Goal: Transaction & Acquisition: Purchase product/service

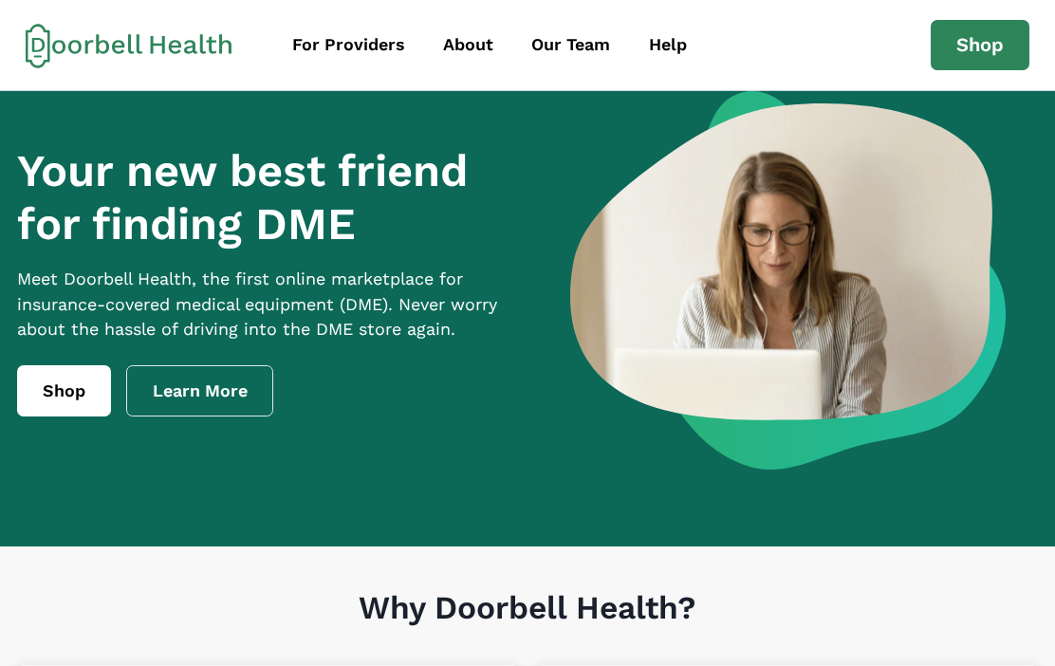
click at [486, 41] on div "About" at bounding box center [468, 45] width 50 height 26
click at [475, 46] on div "About" at bounding box center [468, 45] width 50 height 26
click at [479, 30] on link "About" at bounding box center [468, 45] width 84 height 43
click at [674, 31] on link "Help" at bounding box center [668, 45] width 72 height 43
click at [678, 32] on div "Help" at bounding box center [668, 45] width 38 height 26
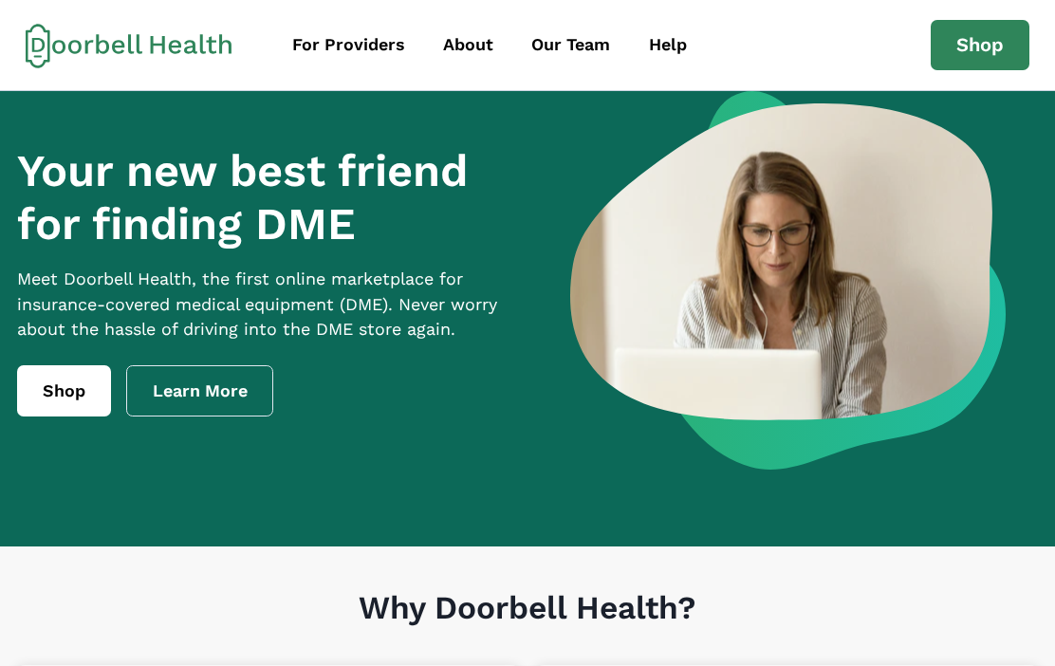
click at [683, 40] on div "Help" at bounding box center [668, 45] width 38 height 26
click at [610, 46] on link "Our Team" at bounding box center [570, 45] width 113 height 43
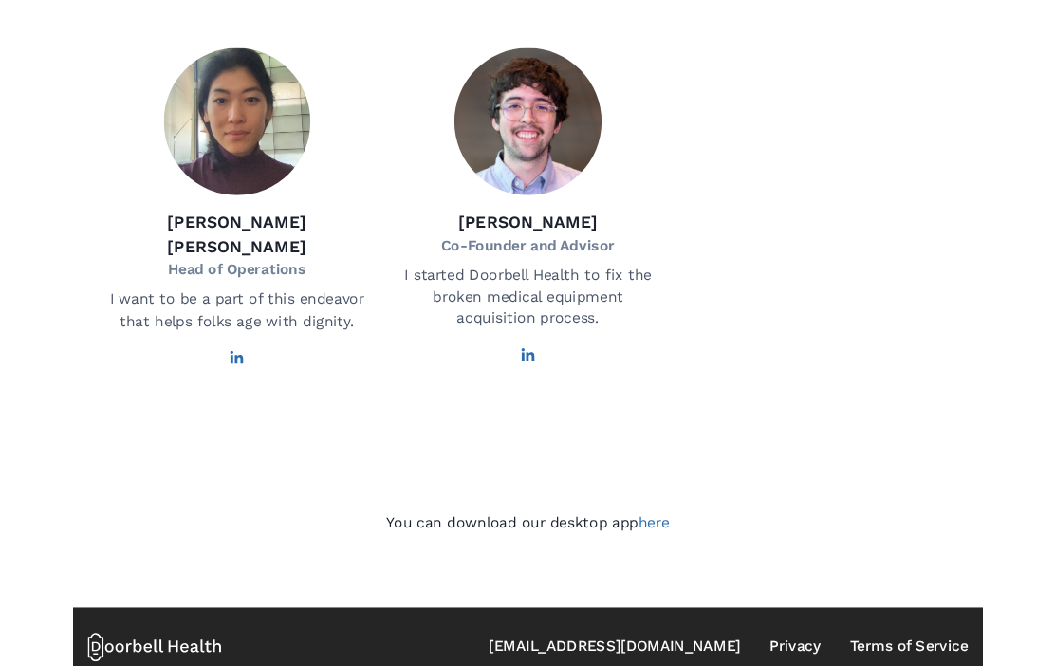
scroll to position [1444, 0]
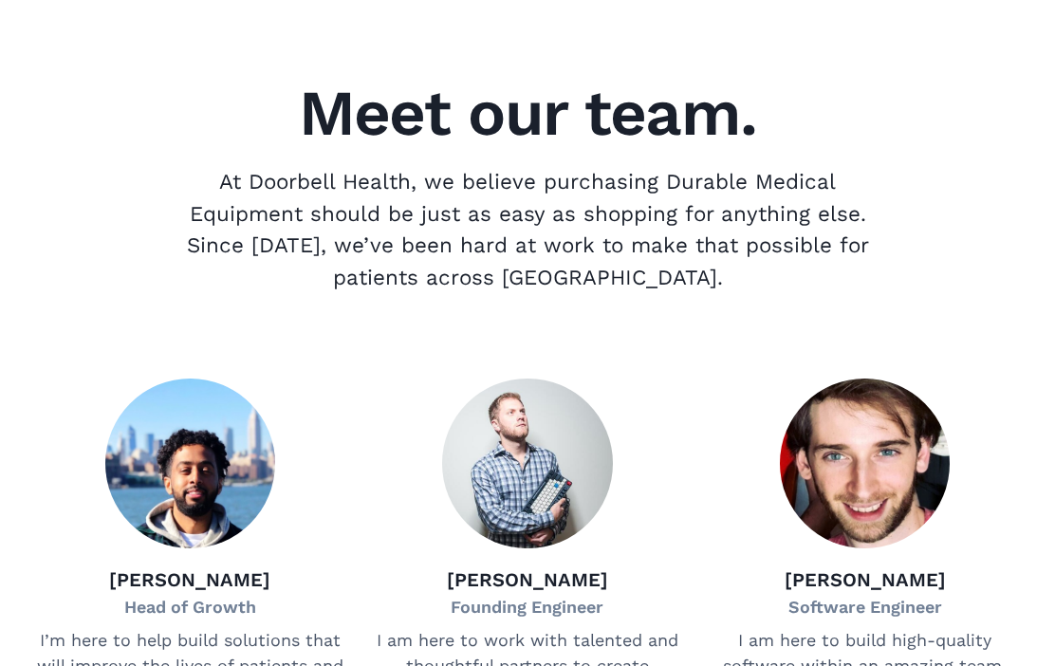
scroll to position [0, 0]
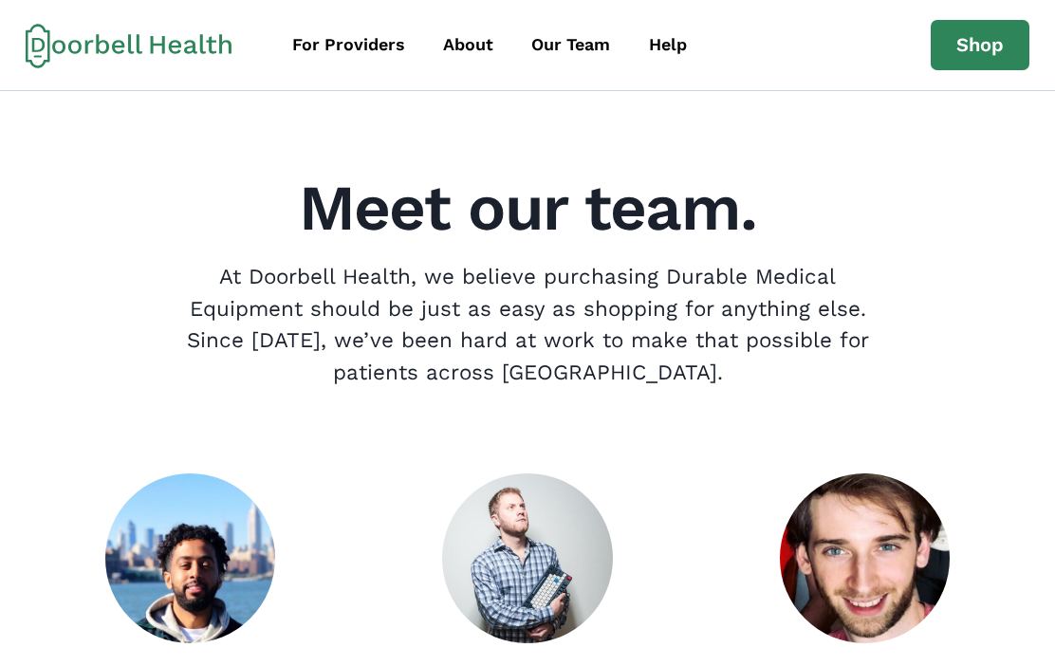
click at [988, 55] on link "Shop" at bounding box center [980, 45] width 99 height 51
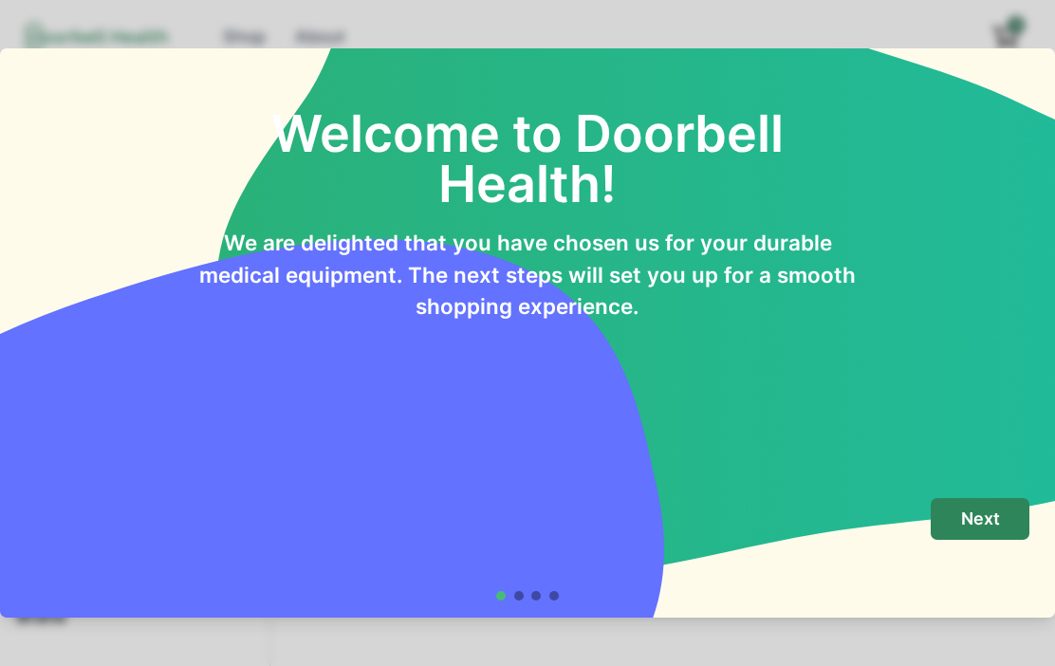
click at [1001, 520] on button "Next" at bounding box center [980, 519] width 99 height 43
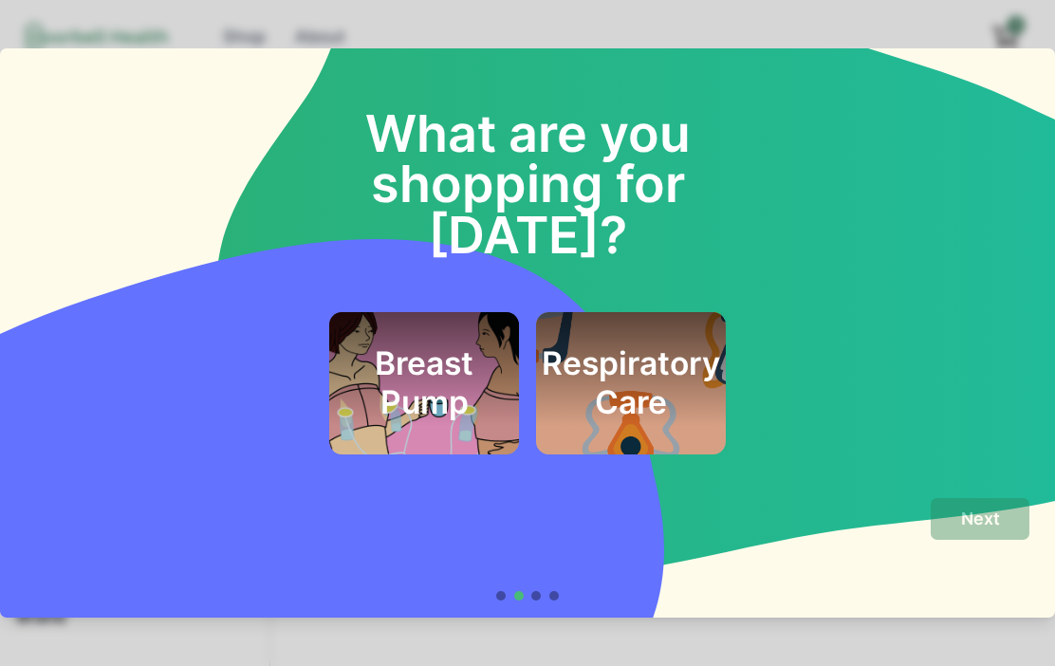
click at [709, 374] on div "Respiratory Care" at bounding box center [631, 383] width 190 height 142
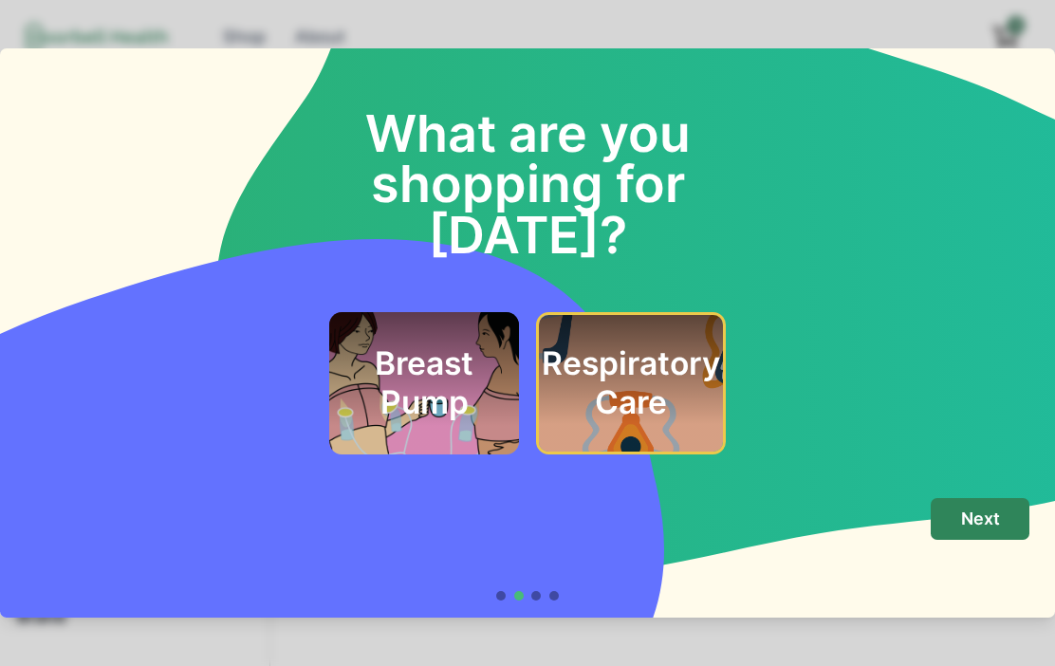
click at [986, 529] on p "Next" at bounding box center [980, 519] width 39 height 21
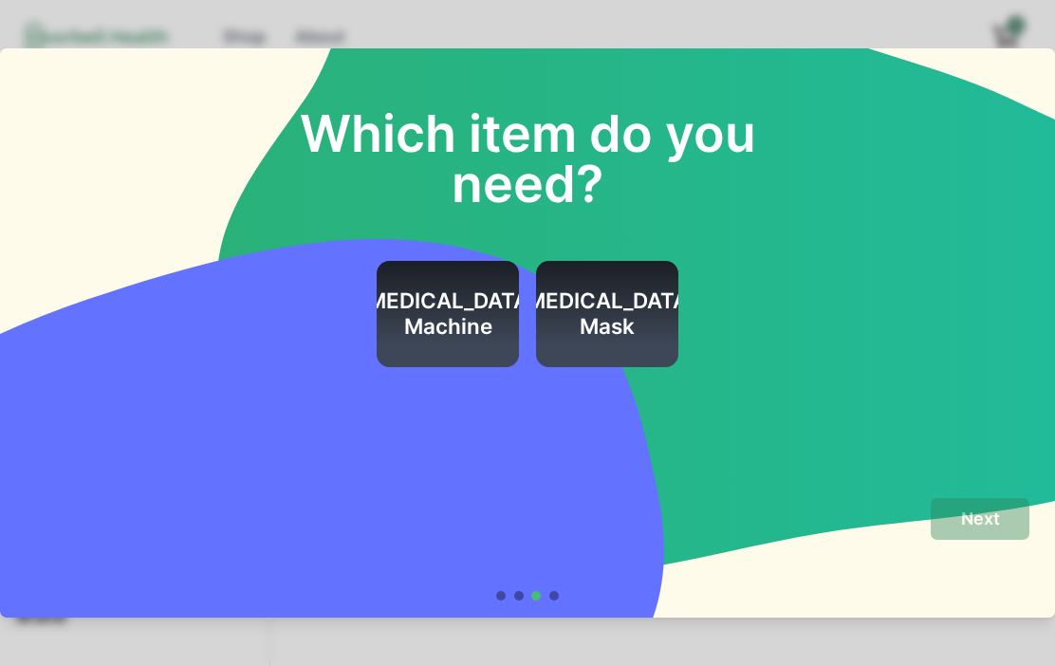
click at [657, 350] on div "[MEDICAL_DATA] Mask" at bounding box center [607, 314] width 178 height 107
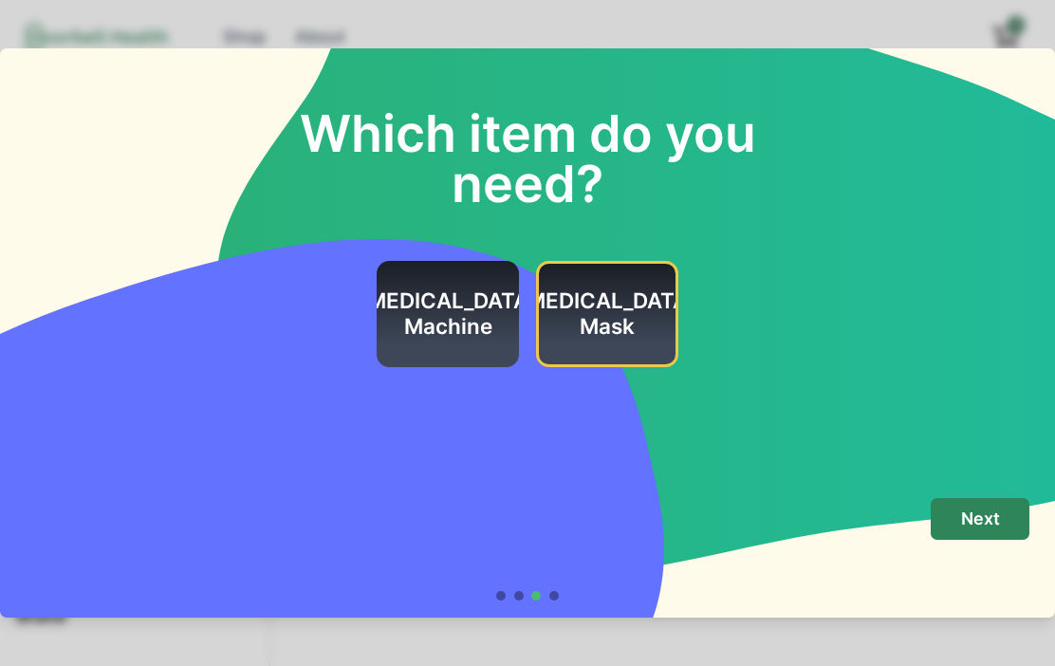
click at [994, 524] on p "Next" at bounding box center [980, 519] width 39 height 21
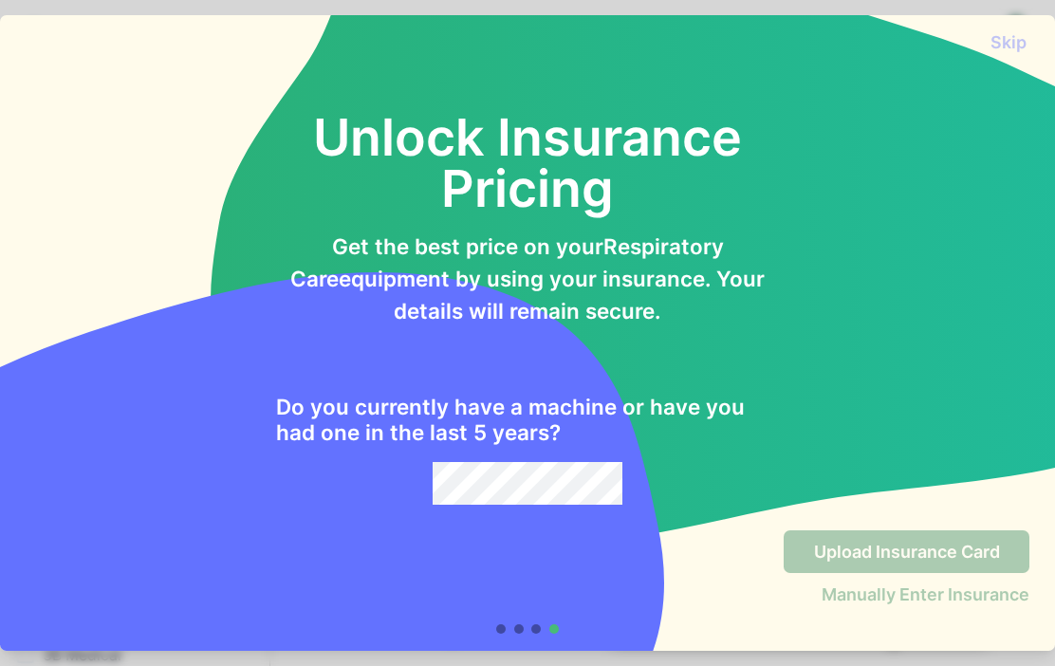
click at [994, 412] on div "Unlock Insurance Pricing Get the best price on your Respiratory Care equipment …" at bounding box center [528, 283] width 1004 height 444
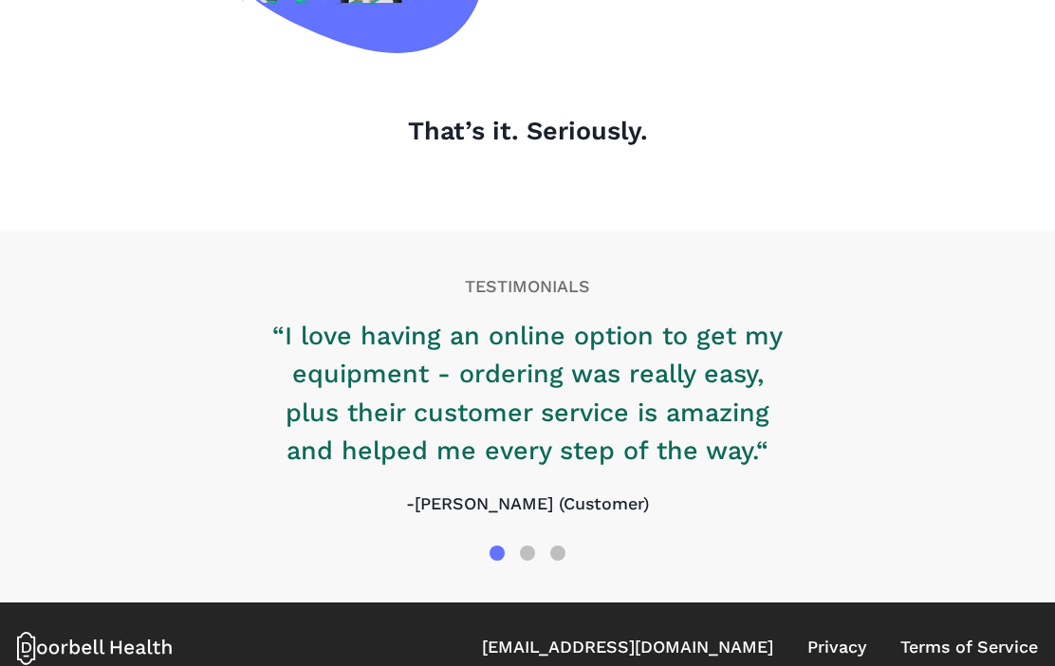
scroll to position [2237, 0]
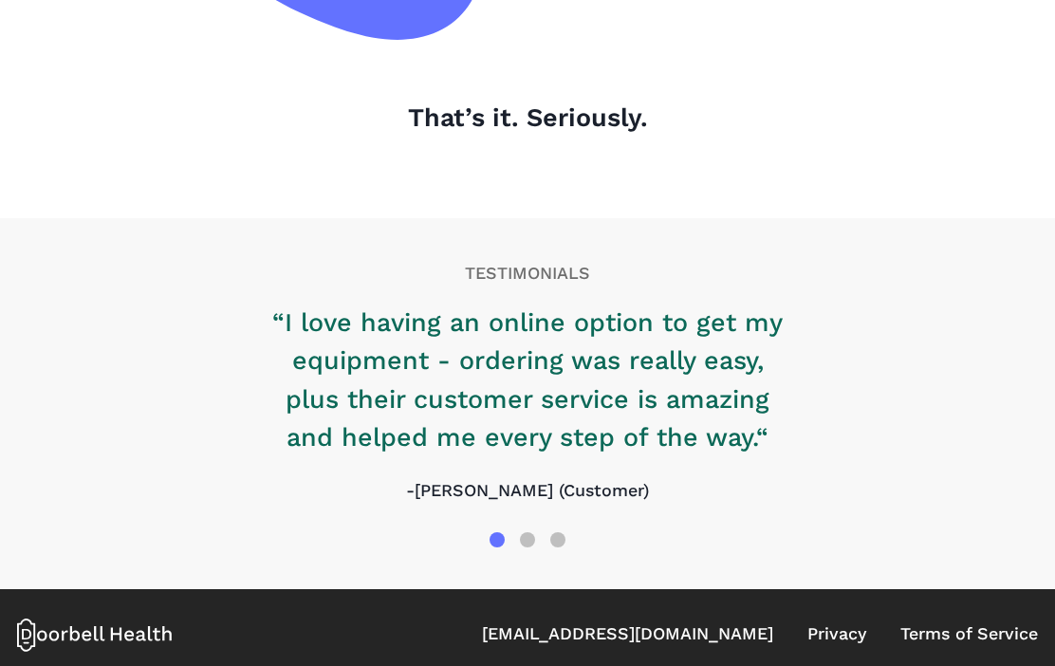
click at [751, 626] on link "[EMAIL_ADDRESS][DOMAIN_NAME]" at bounding box center [627, 635] width 291 height 26
click at [965, 499] on div "“I love having an online option to get my equipment - ordering was really easy,…" at bounding box center [527, 414] width 1021 height 221
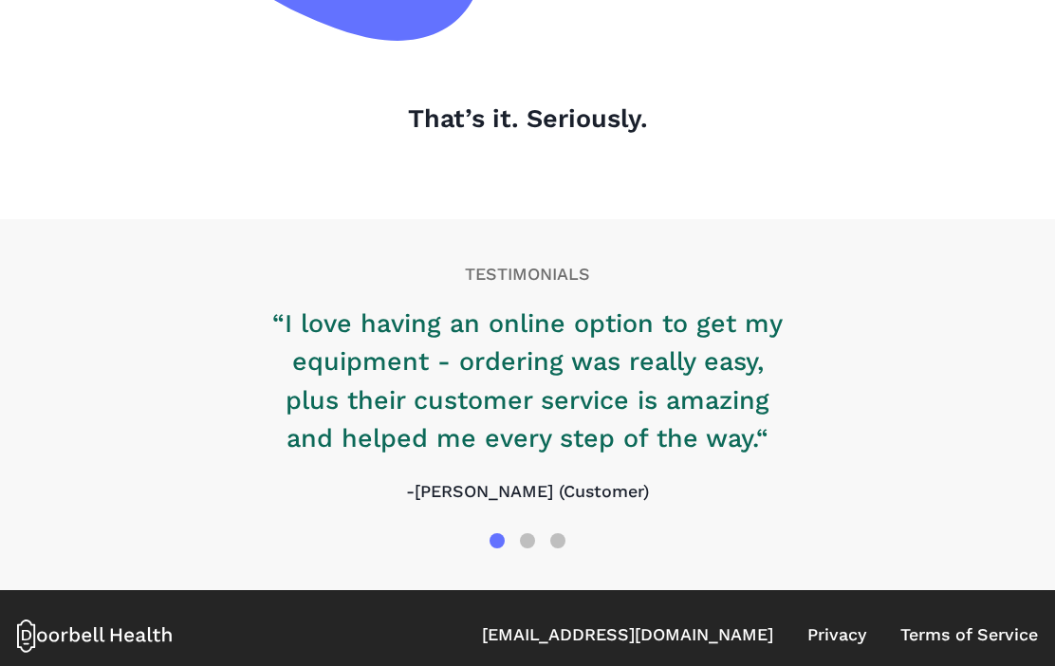
click at [764, 362] on p "“I love having an online option to get my equipment - ordering was really easy,…" at bounding box center [527, 381] width 531 height 153
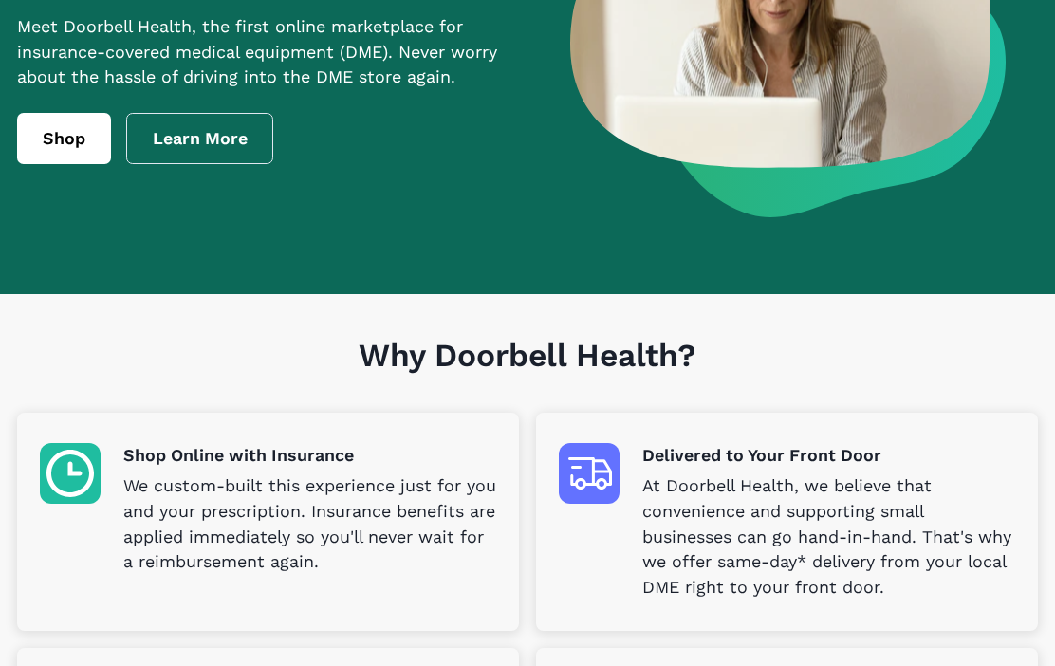
scroll to position [0, 0]
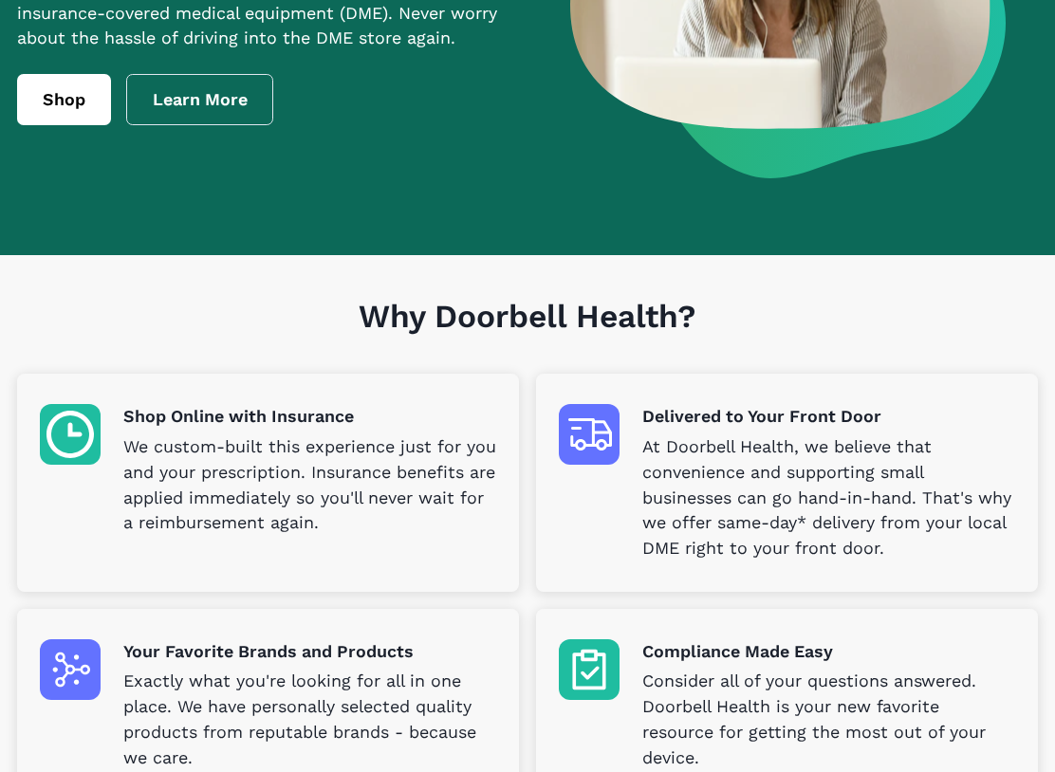
scroll to position [290, 0]
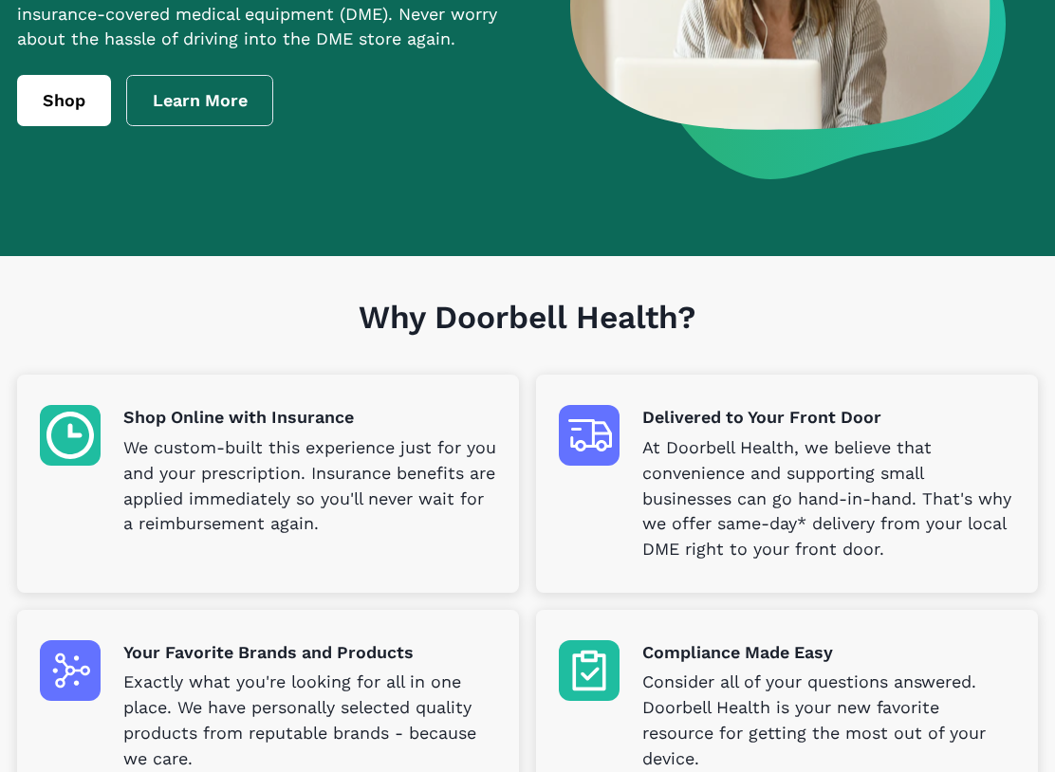
click at [601, 446] on img at bounding box center [589, 435] width 61 height 61
click at [614, 665] on img at bounding box center [589, 671] width 61 height 61
click at [80, 665] on img at bounding box center [70, 671] width 61 height 61
click at [101, 455] on img at bounding box center [70, 435] width 61 height 61
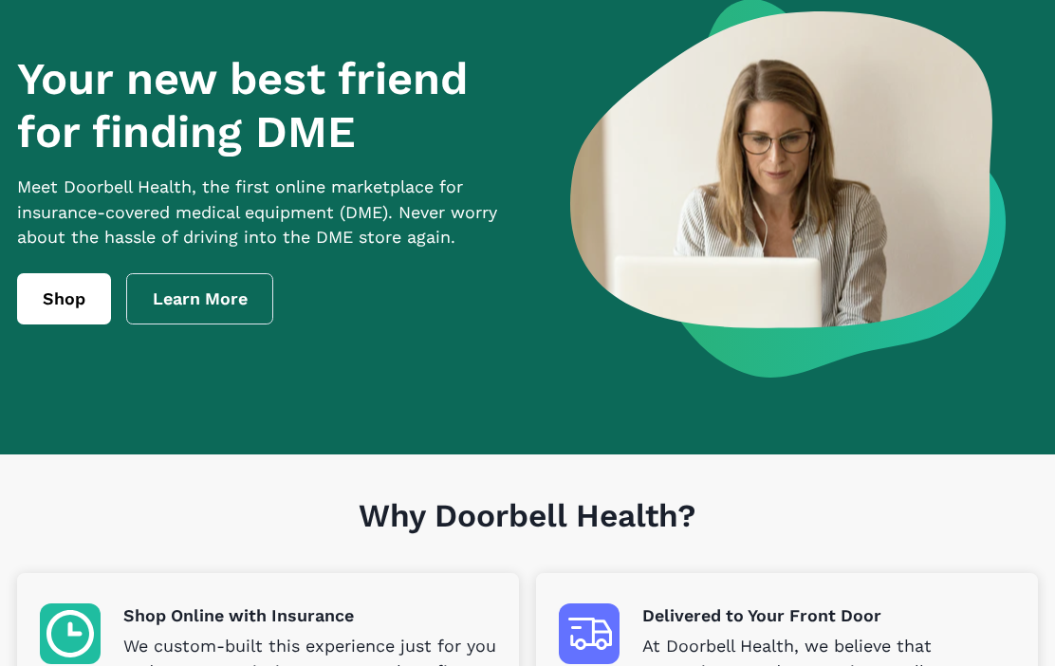
scroll to position [87, 0]
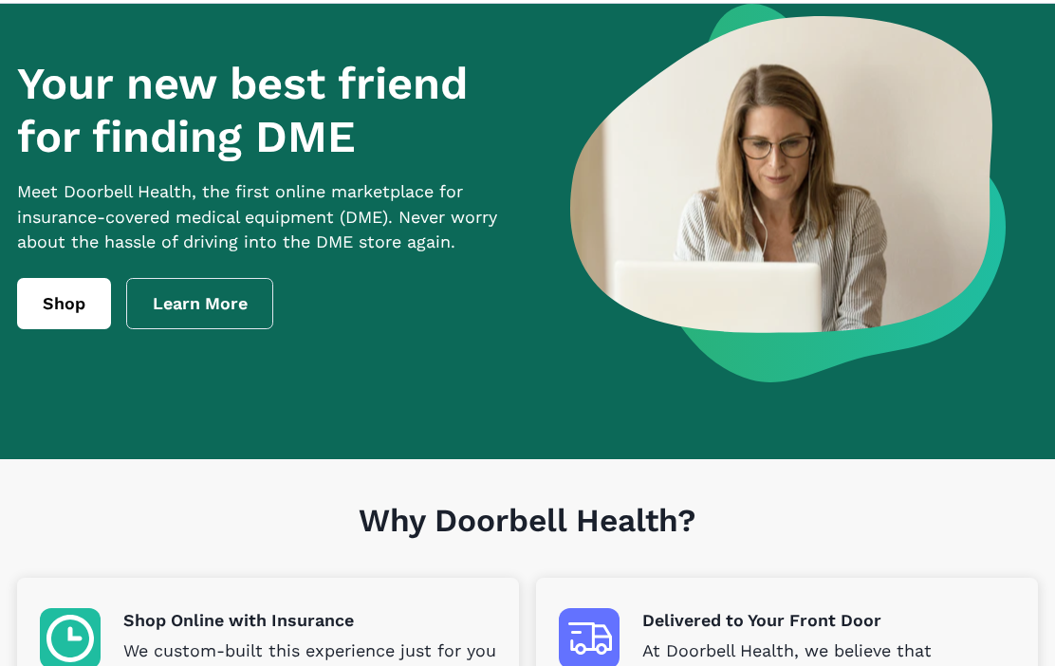
click at [266, 324] on link "Learn More" at bounding box center [200, 303] width 148 height 51
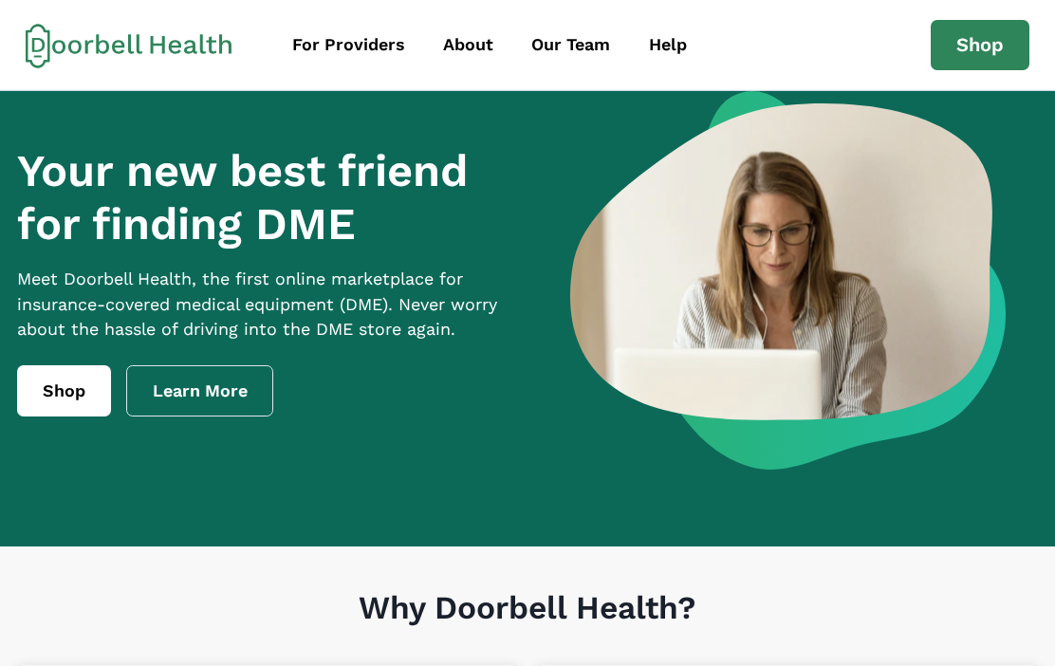
click at [84, 396] on link "Shop" at bounding box center [64, 390] width 94 height 51
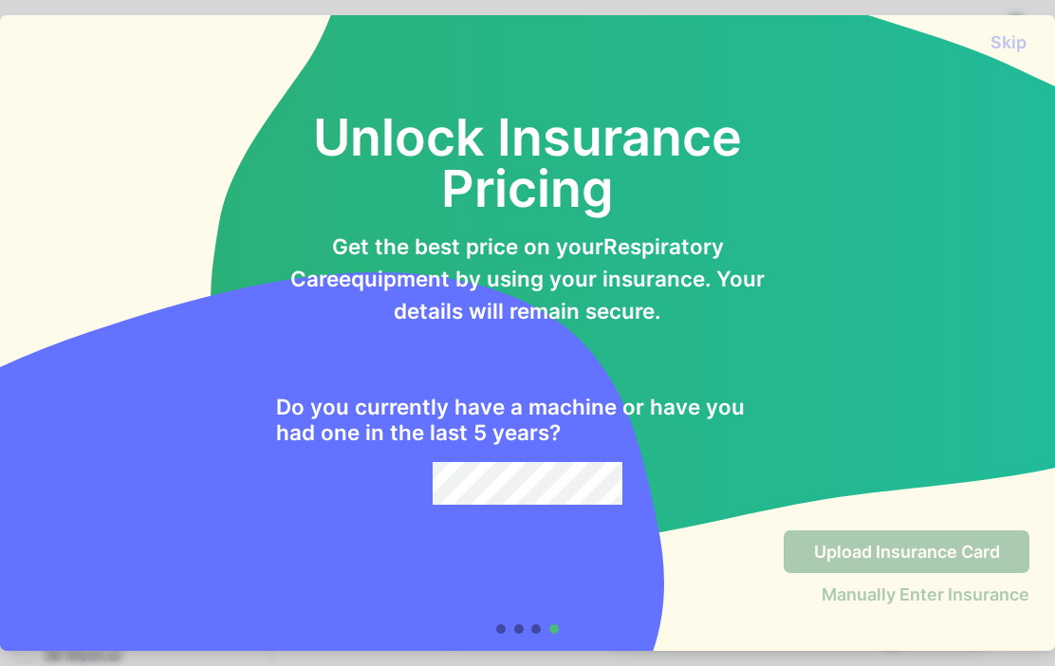
click at [544, 624] on div at bounding box center [528, 628] width 64 height 9
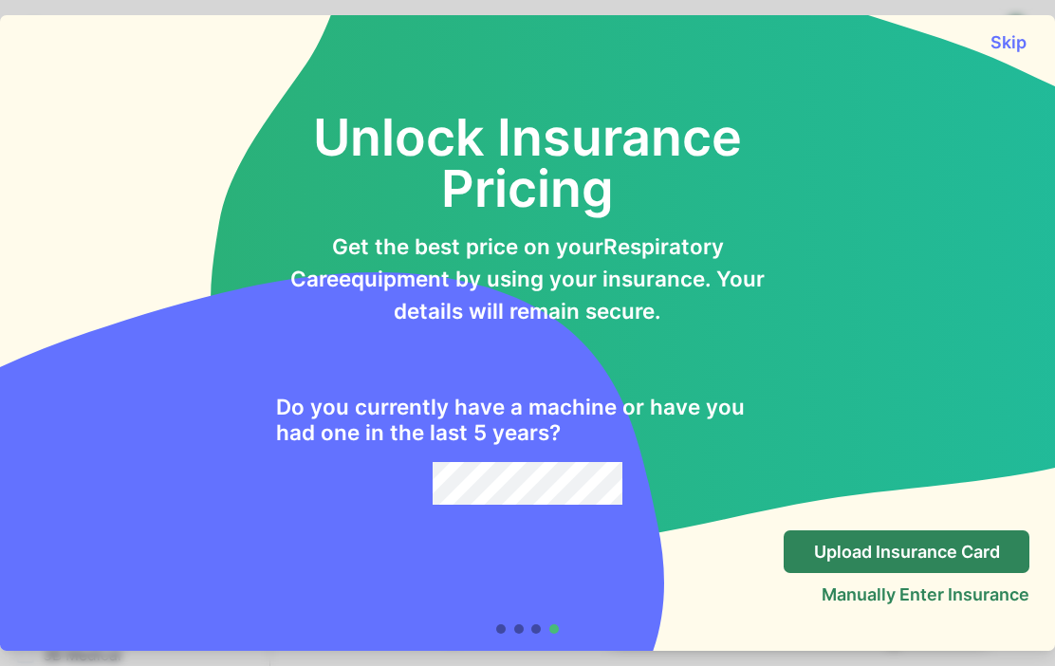
click at [932, 561] on p "Upload Insurance Card" at bounding box center [907, 552] width 186 height 21
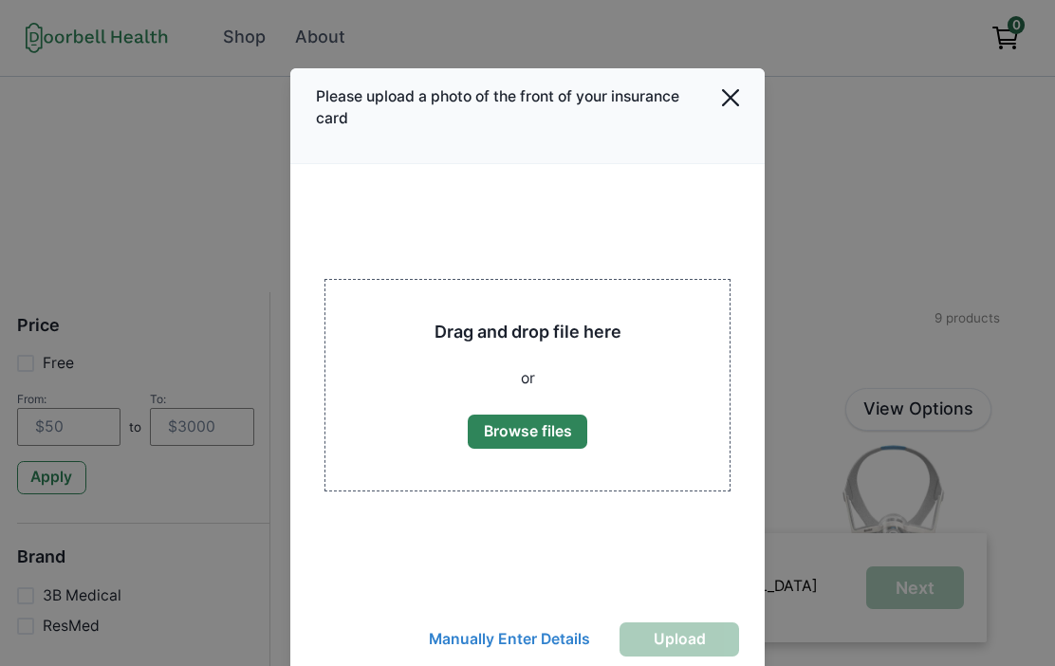
click at [740, 117] on button "Close" at bounding box center [731, 98] width 43 height 43
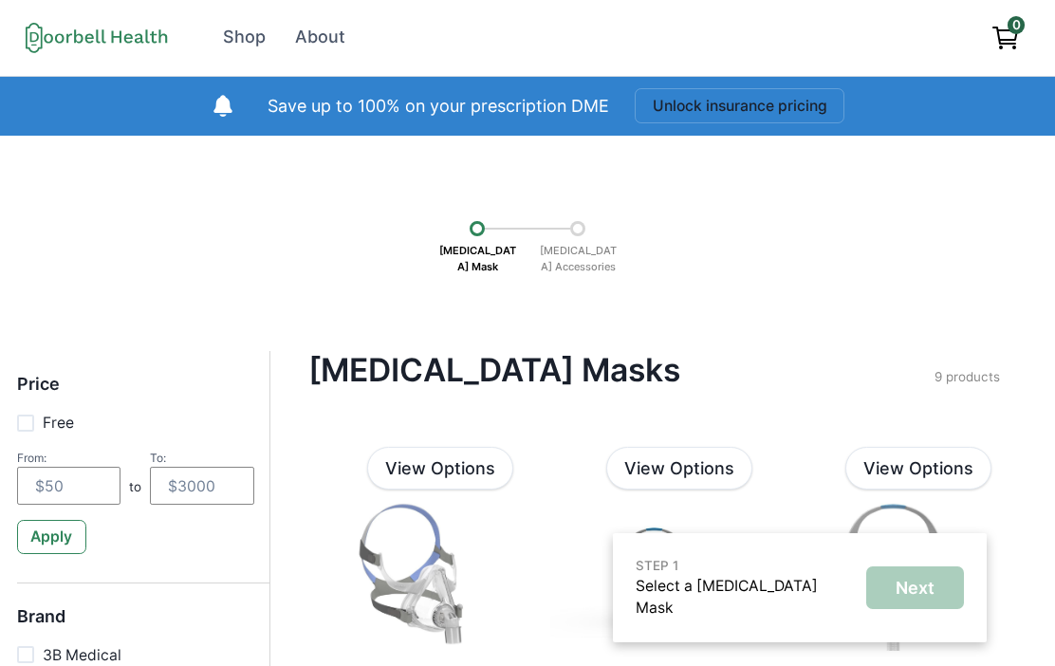
click at [1012, 44] on icon "View cart" at bounding box center [1005, 36] width 22 height 16
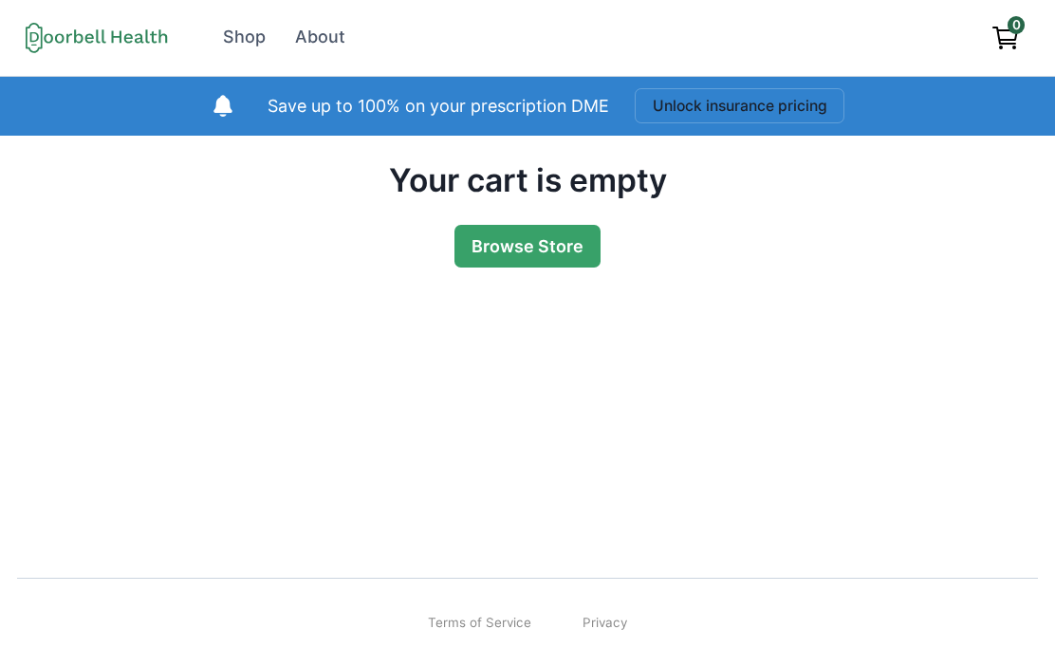
click at [575, 251] on link "Browse Store" at bounding box center [528, 246] width 146 height 43
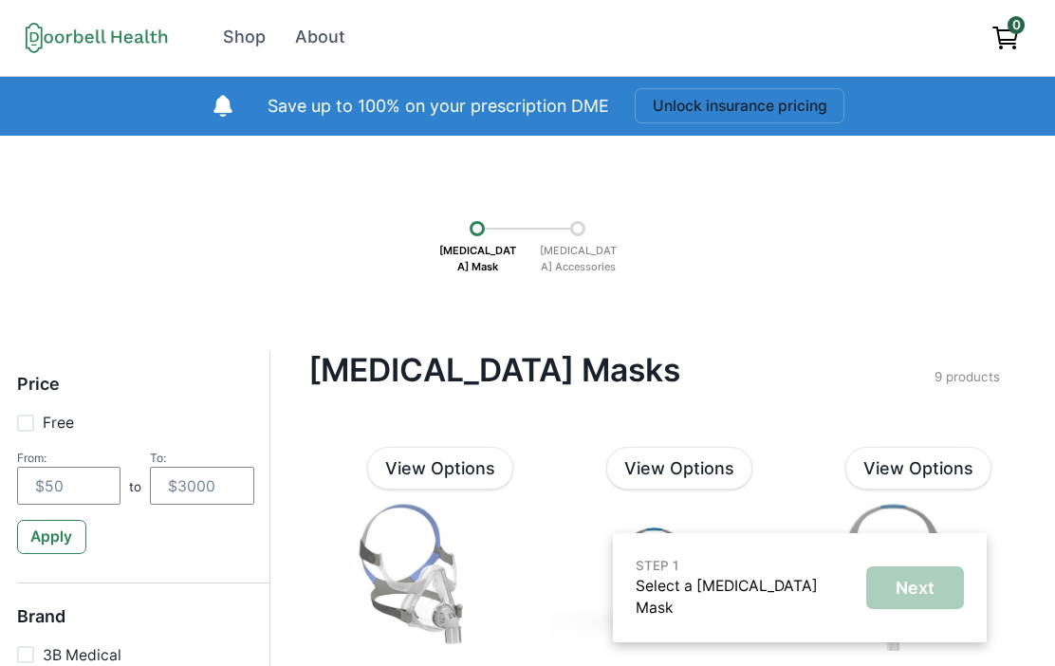
click at [257, 55] on link "Shop" at bounding box center [245, 37] width 68 height 43
click at [152, 49] on icon at bounding box center [97, 37] width 142 height 31
click at [253, 29] on div "Shop" at bounding box center [244, 38] width 43 height 26
click at [258, 35] on div "Shop" at bounding box center [244, 38] width 43 height 26
click at [244, 47] on div "Shop" at bounding box center [244, 38] width 43 height 26
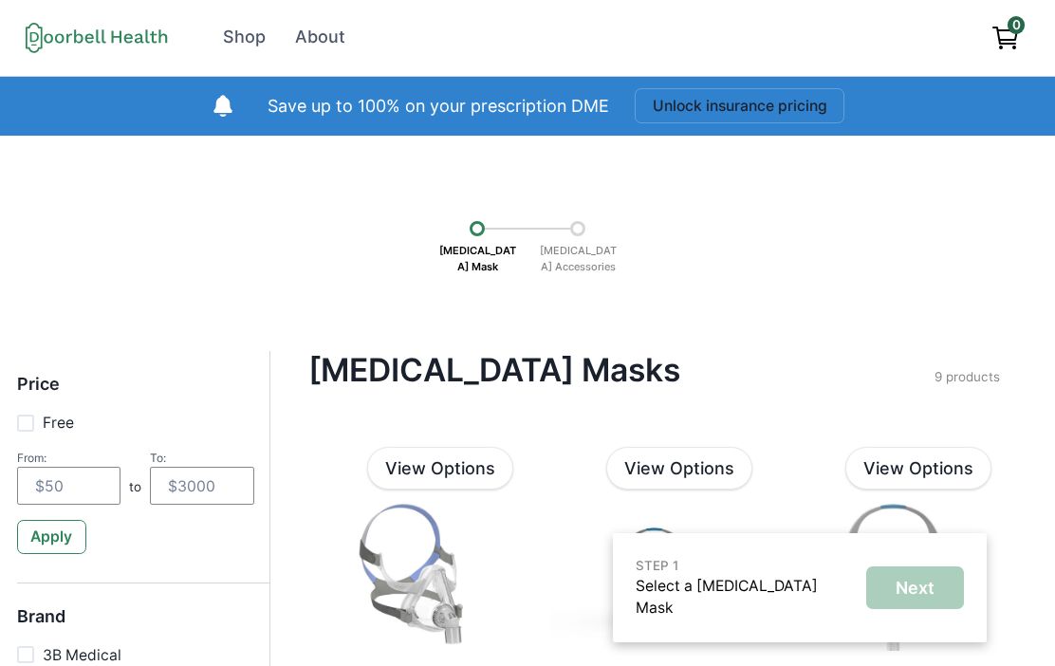
click at [337, 34] on div "About" at bounding box center [320, 38] width 50 height 26
